Goal: Find specific page/section: Find specific page/section

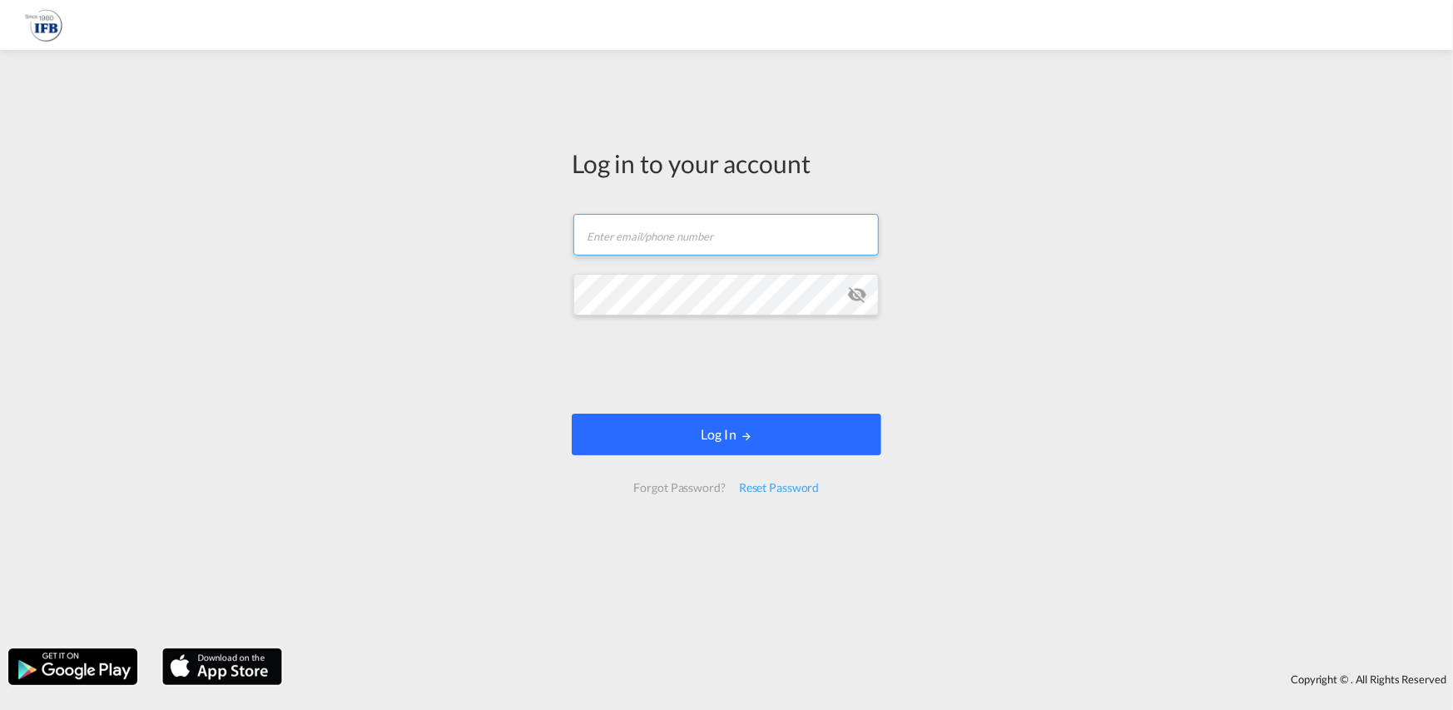
type input "[PERSON_NAME][EMAIL_ADDRESS][PERSON_NAME][DOMAIN_NAME]"
click at [789, 436] on button "Log In" at bounding box center [726, 434] width 309 height 42
